Goal: Task Accomplishment & Management: Manage account settings

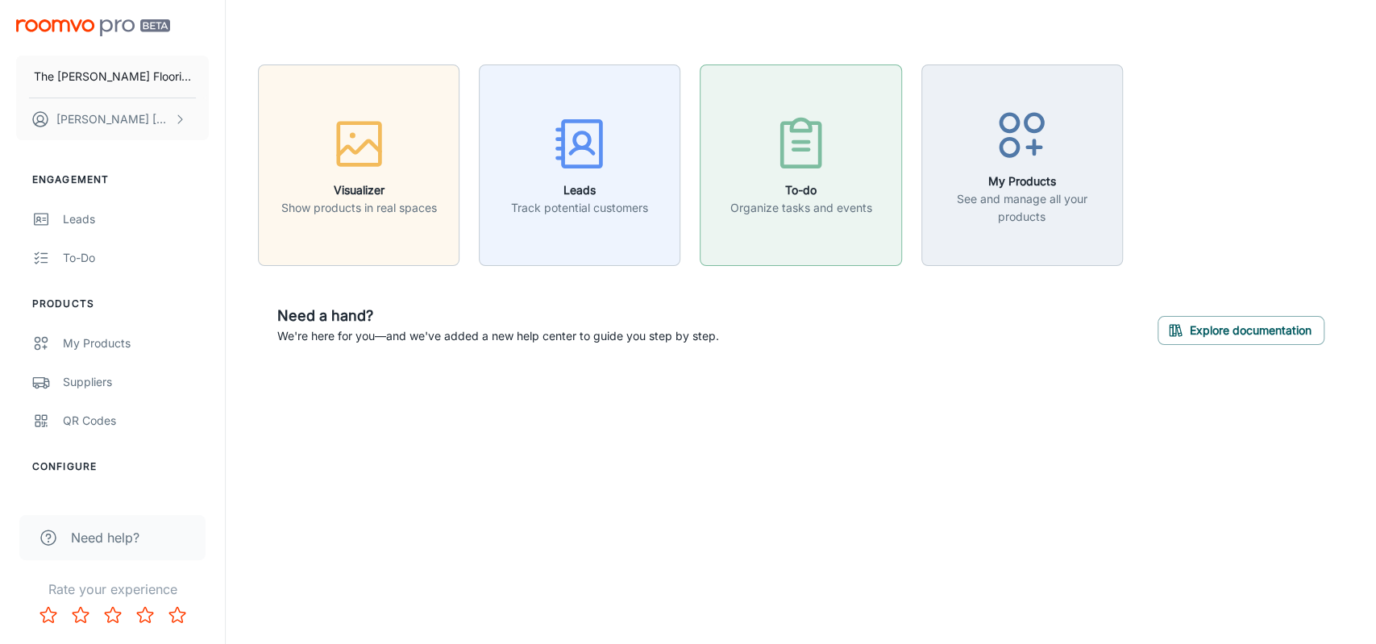
click at [822, 175] on div "button" at bounding box center [801, 147] width 142 height 67
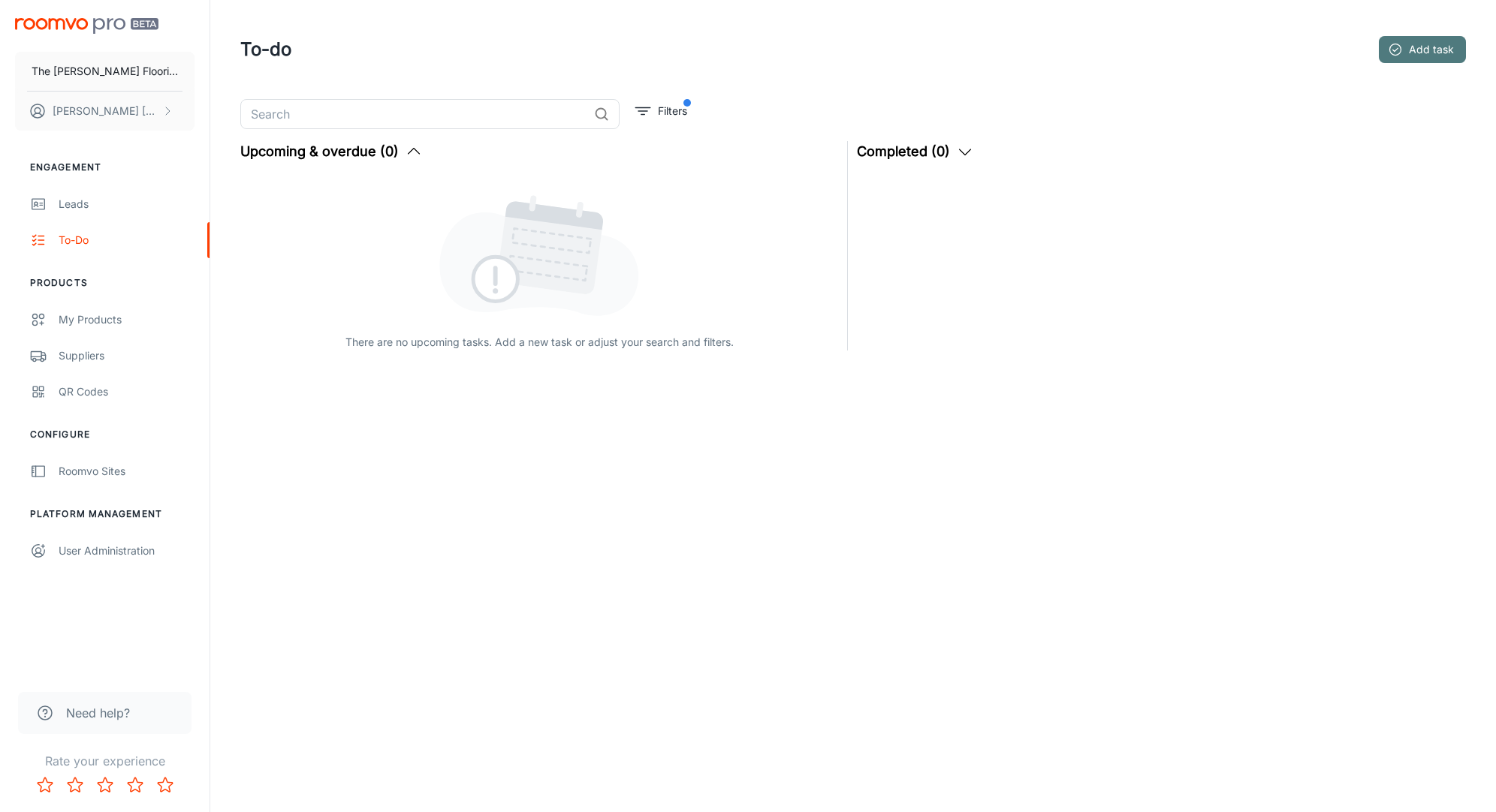
click at [1421, 52] on button "Add task" at bounding box center [1422, 49] width 88 height 27
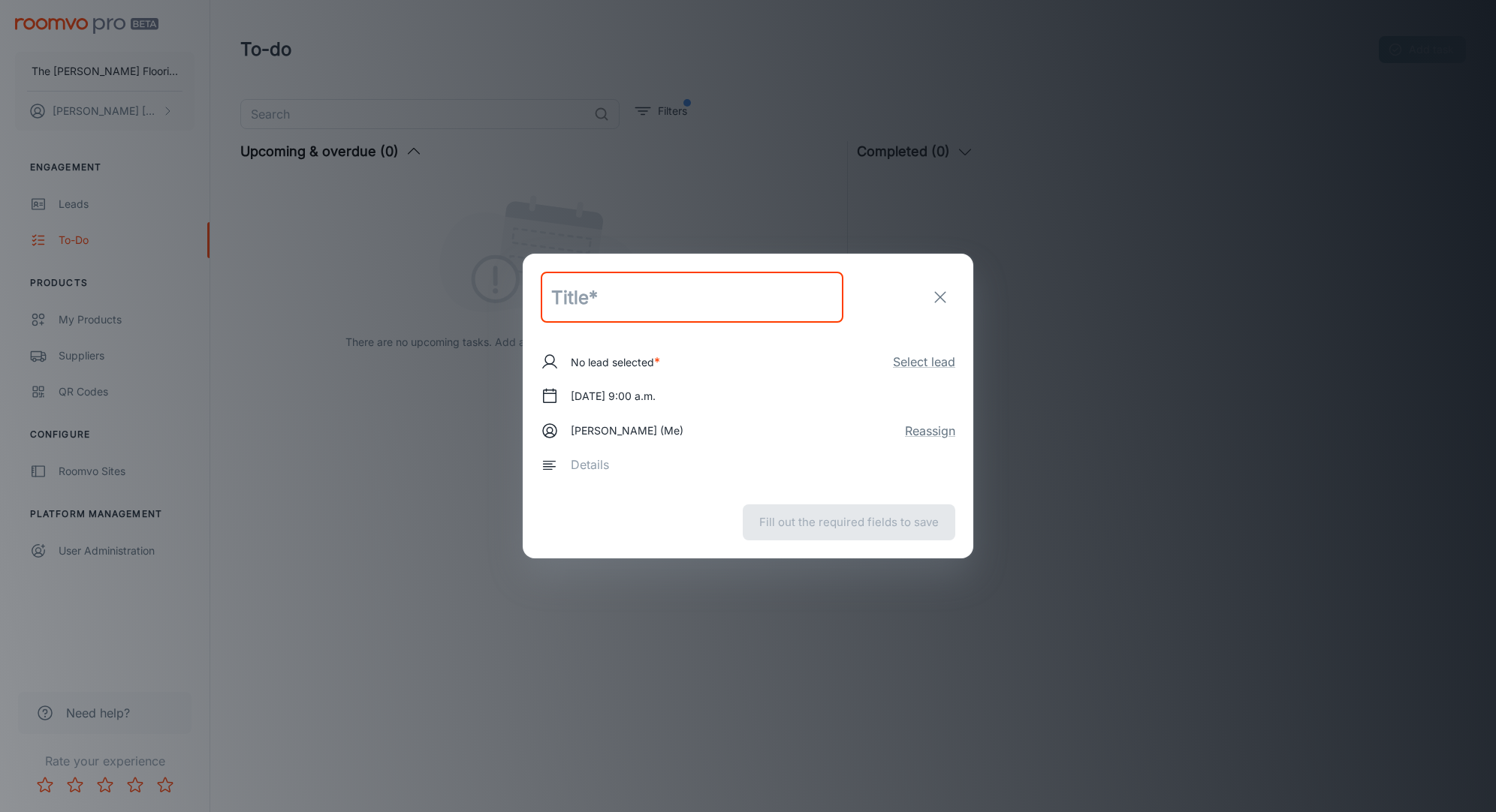
click at [579, 295] on input "text" at bounding box center [692, 297] width 303 height 51
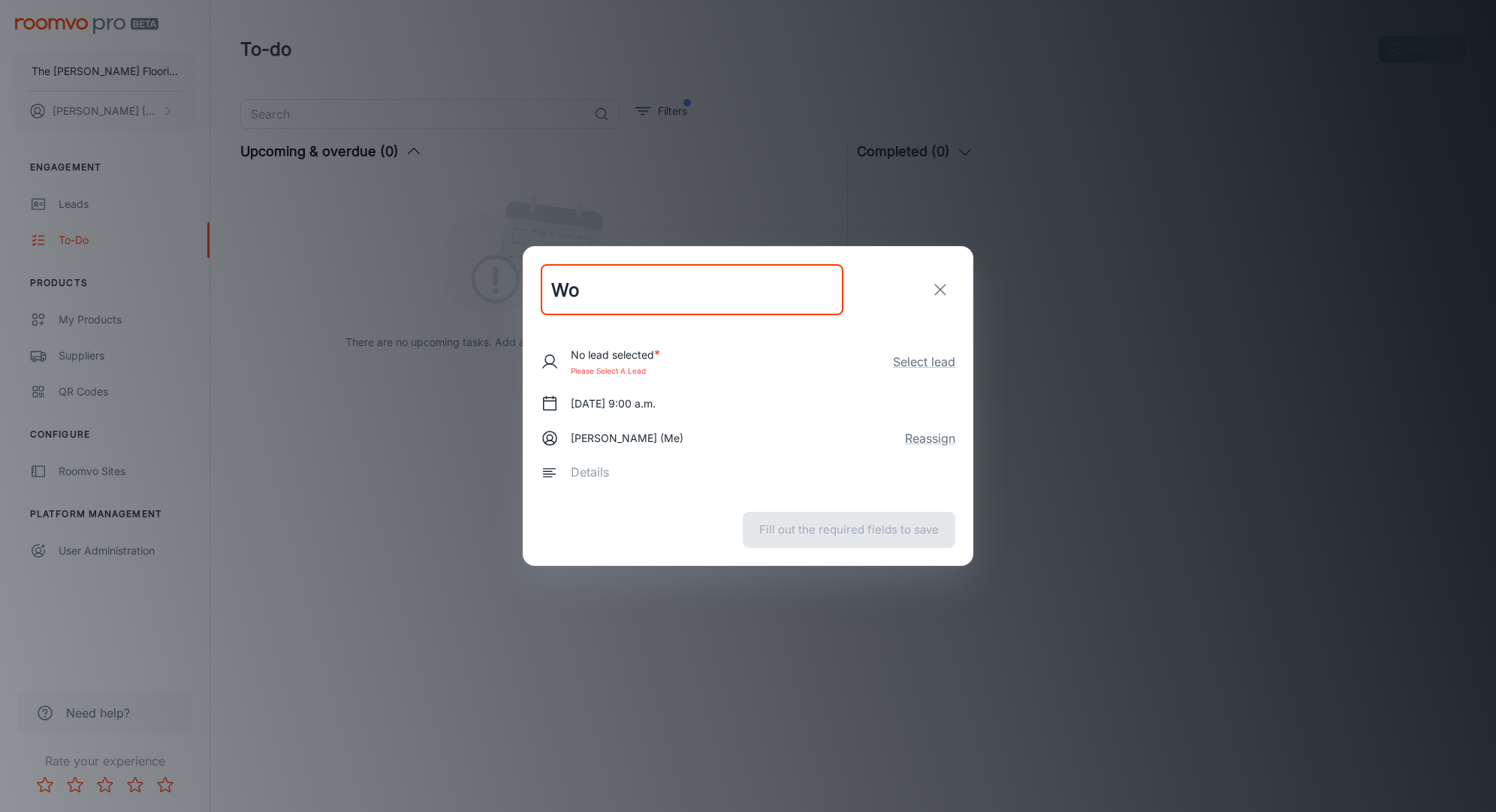
type input "W"
type input "Verbiage On Website"
click at [694, 372] on div "No lead selected * Please select a lead Select lead" at bounding box center [748, 361] width 415 height 33
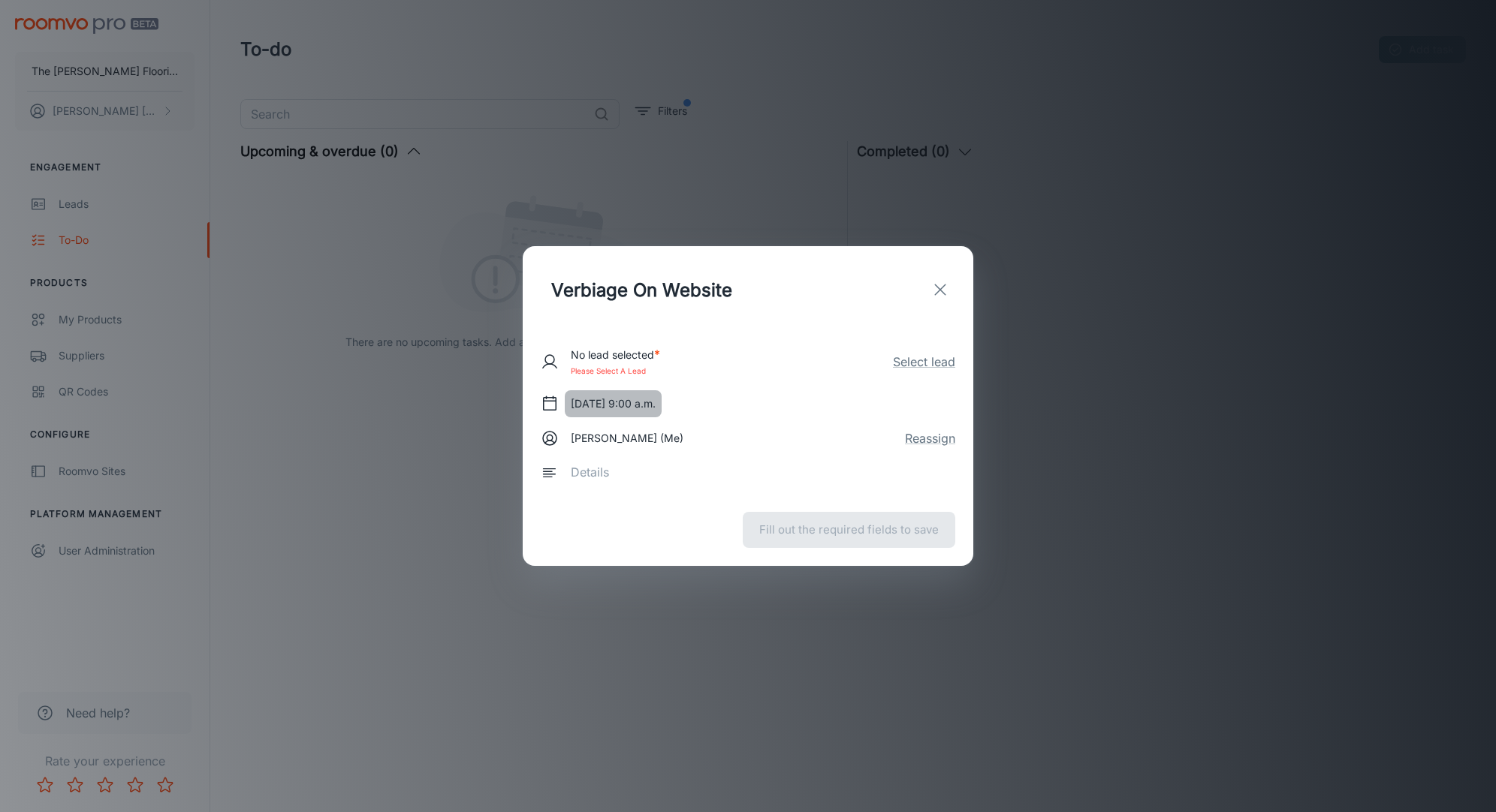
click at [661, 407] on button "[DATE] 9:00 a.m." at bounding box center [613, 403] width 97 height 27
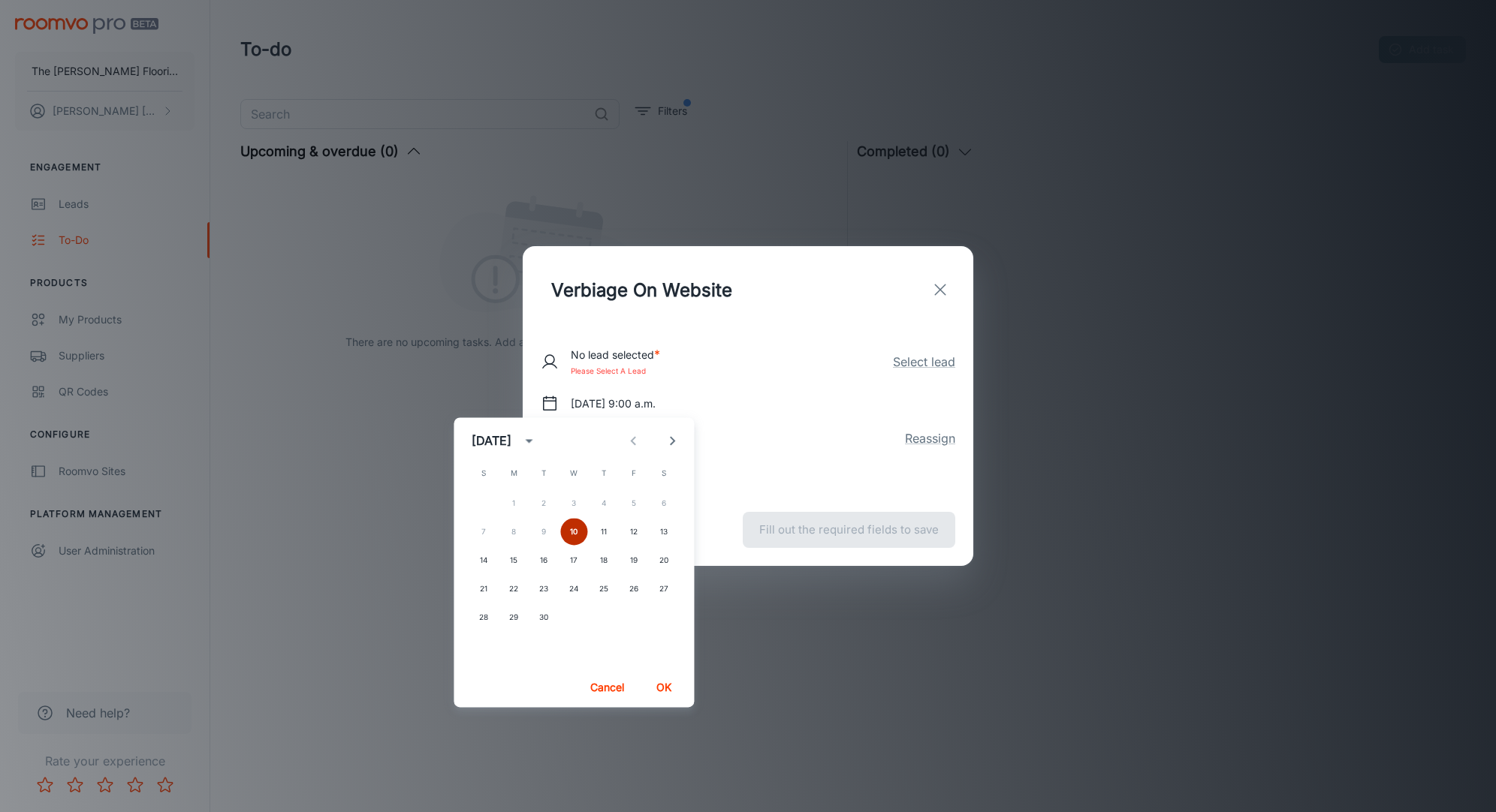
click at [576, 529] on button "10" at bounding box center [574, 531] width 27 height 27
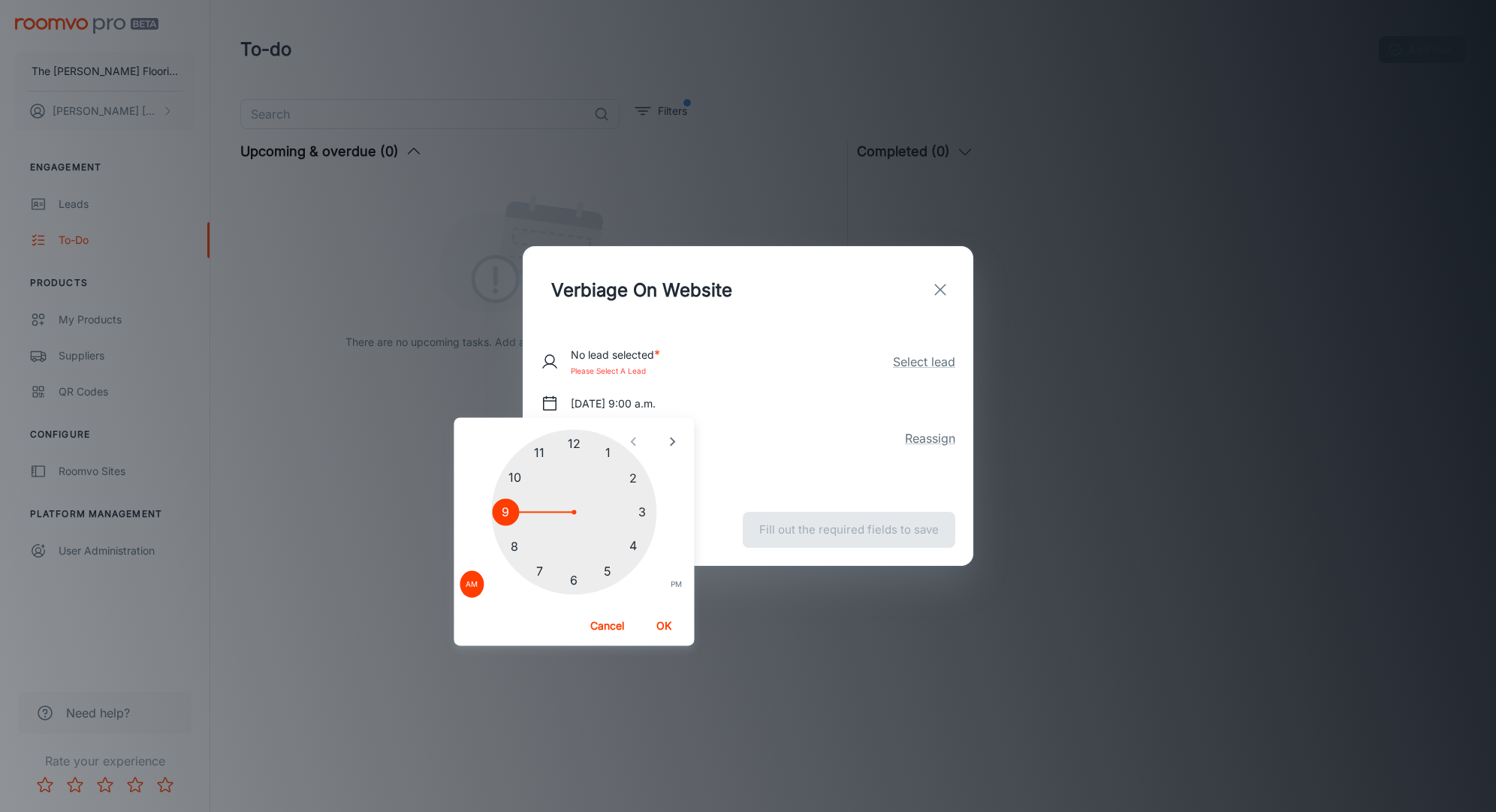
click at [541, 568] on div at bounding box center [573, 511] width 165 height 165
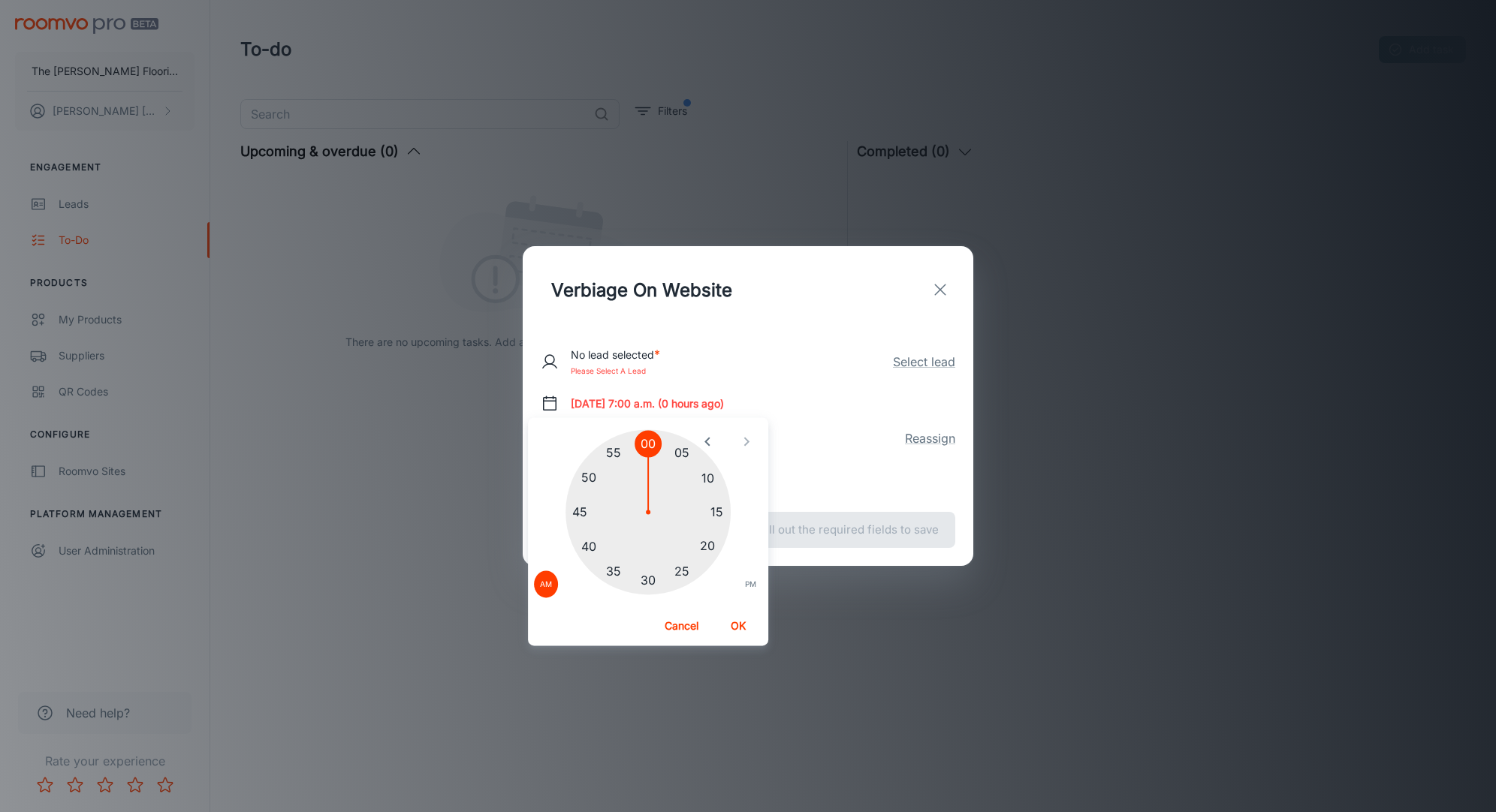
click at [731, 624] on button "OK" at bounding box center [739, 626] width 48 height 27
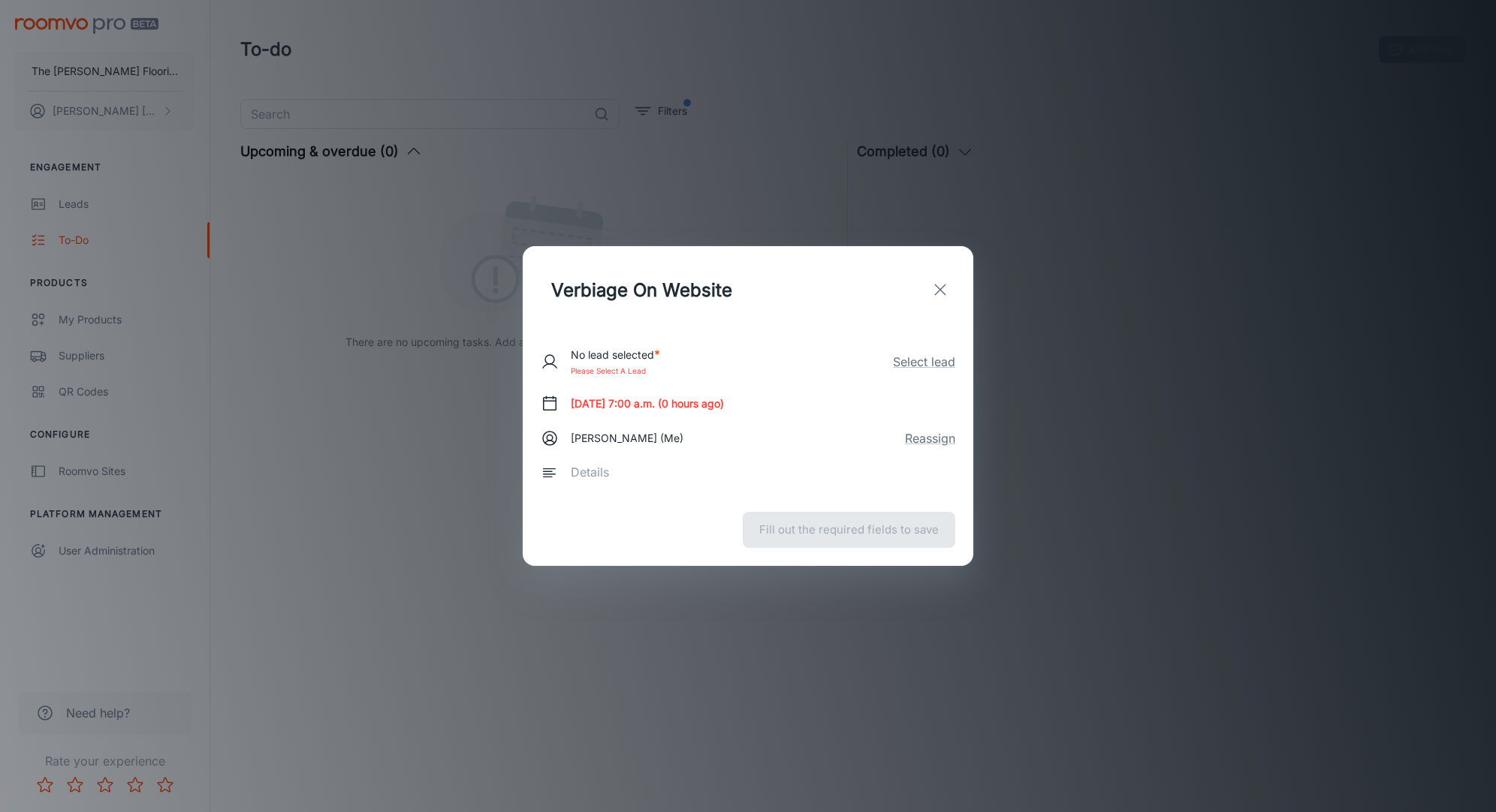
click at [661, 449] on div "No lead selected * Please select a lead Select lead [DATE] 7:00 a.m. (0 hours a…" at bounding box center [748, 413] width 415 height 161
click at [654, 440] on p "[PERSON_NAME] (Me)" at bounding box center [627, 439] width 113 height 17
click at [801, 536] on div "Fill out the required fields to save" at bounding box center [748, 530] width 451 height 72
click at [952, 287] on button "exit" at bounding box center [940, 290] width 30 height 30
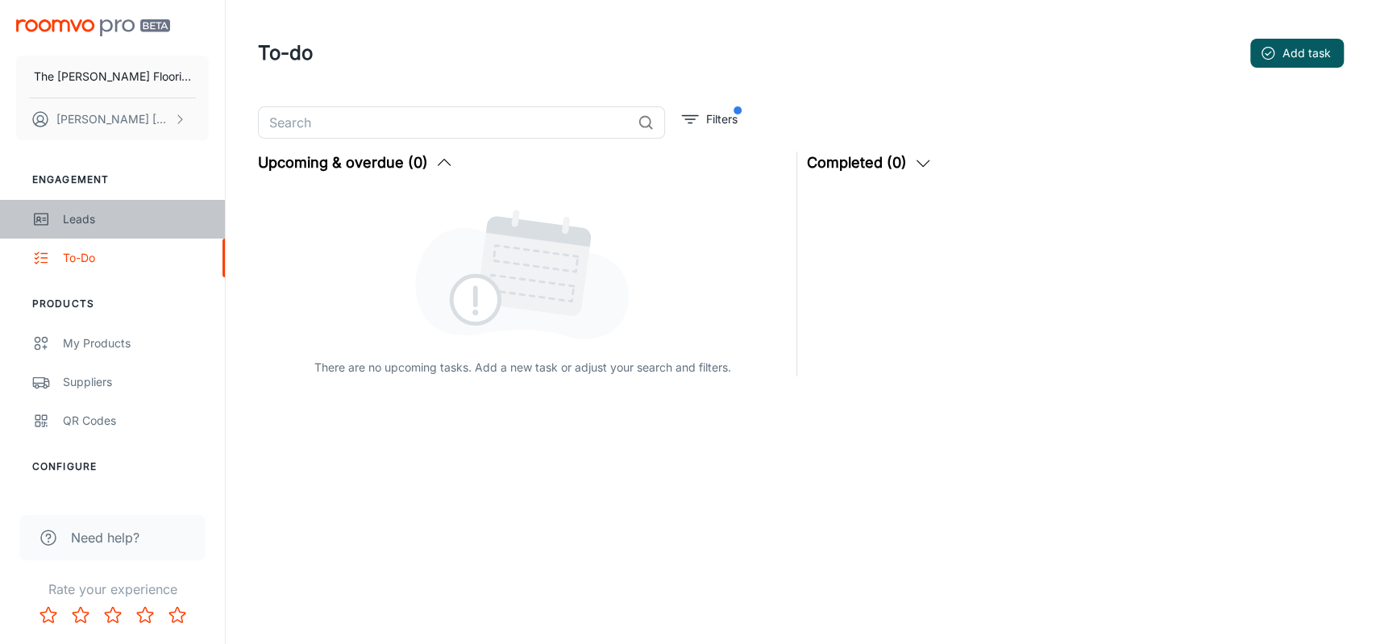
click at [84, 222] on div "Leads" at bounding box center [136, 219] width 146 height 18
